Goal: Task Accomplishment & Management: Manage account settings

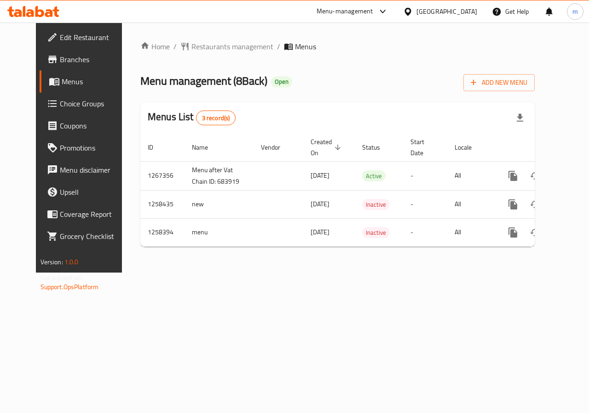
scroll to position [0, 3]
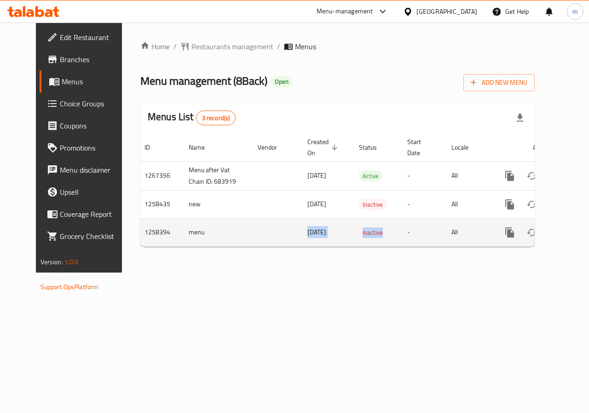
drag, startPoint x: 339, startPoint y: 244, endPoint x: 239, endPoint y: 244, distance: 99.4
click at [239, 244] on tr "1258394 menu 19/09/2024 Inactive - All" at bounding box center [365, 232] width 457 height 28
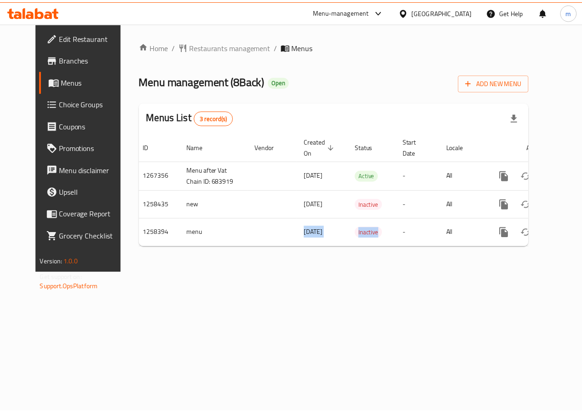
scroll to position [0, 0]
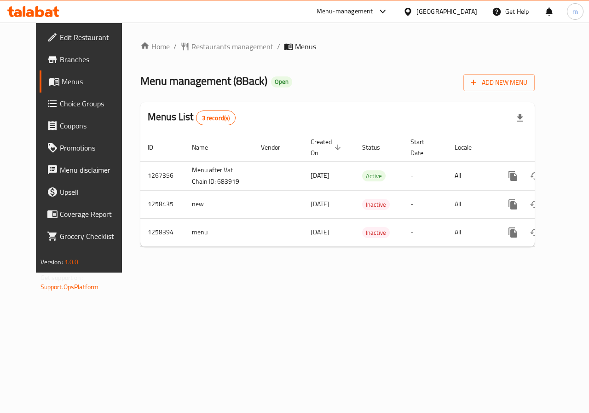
click at [205, 272] on div "Home / Restaurants management / Menus Menu management ( 8Back ) Open Add New Me…" at bounding box center [337, 148] width 431 height 250
click at [295, 44] on span "Menus" at bounding box center [305, 46] width 21 height 11
click at [388, 11] on div at bounding box center [380, 11] width 15 height 11
click at [373, 272] on div "Home / Restaurants management / Menus Menu management ( 8Back ) Open Add New Me…" at bounding box center [337, 148] width 431 height 250
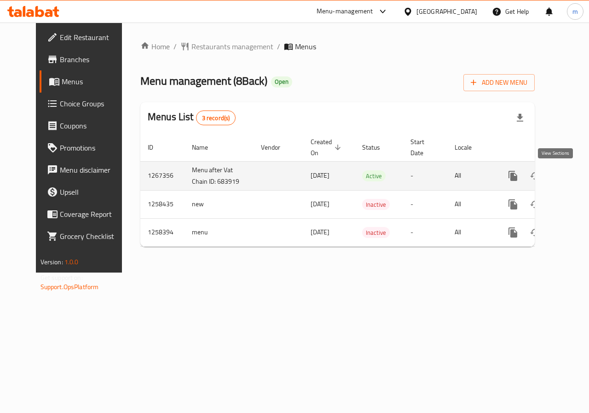
click at [574, 175] on icon "enhanced table" at bounding box center [579, 175] width 11 height 11
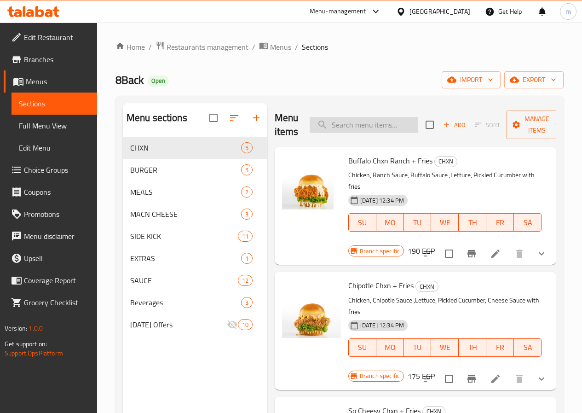
click at [368, 129] on input "search" at bounding box center [364, 125] width 109 height 16
type input "v"
paste input "8BB Original + Fries"
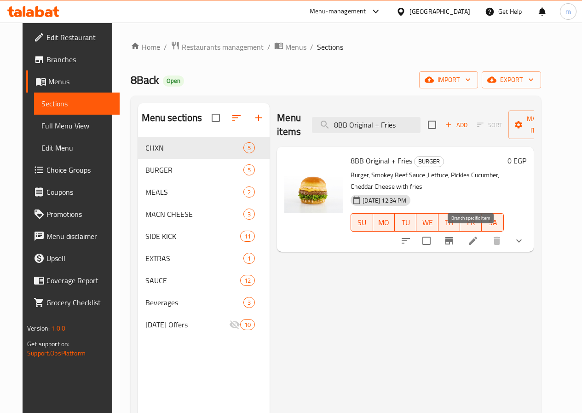
type input "8BB Original + Fries"
click at [479, 238] on icon at bounding box center [472, 240] width 11 height 11
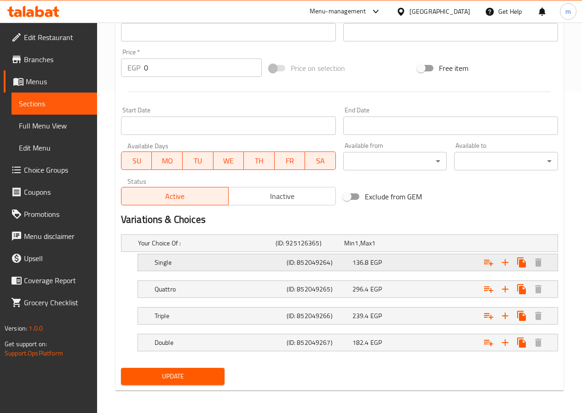
scroll to position [325, 0]
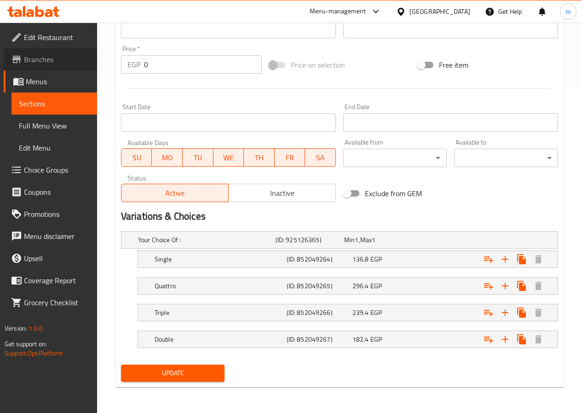
click at [59, 53] on link "Branches" at bounding box center [50, 59] width 93 height 22
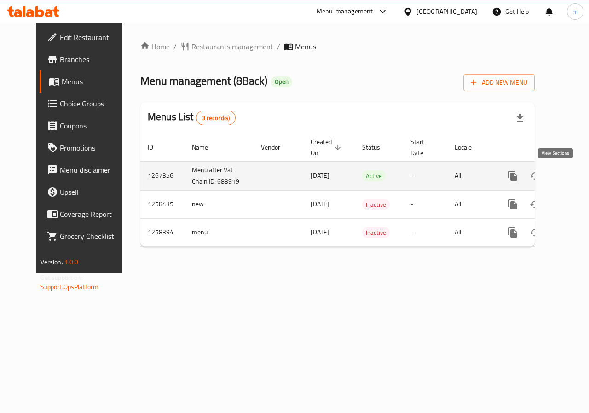
click at [574, 176] on icon "enhanced table" at bounding box center [579, 175] width 11 height 11
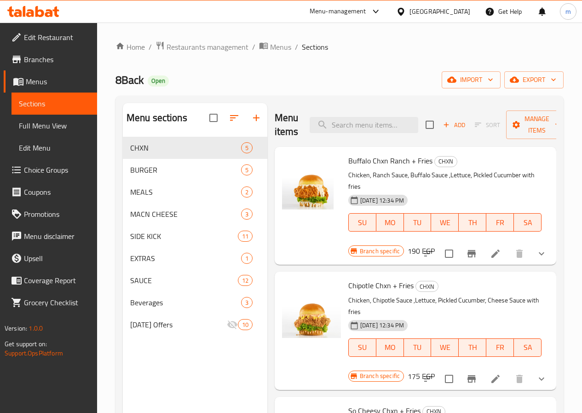
click at [39, 69] on link "Branches" at bounding box center [50, 59] width 93 height 22
